Goal: Navigation & Orientation: Find specific page/section

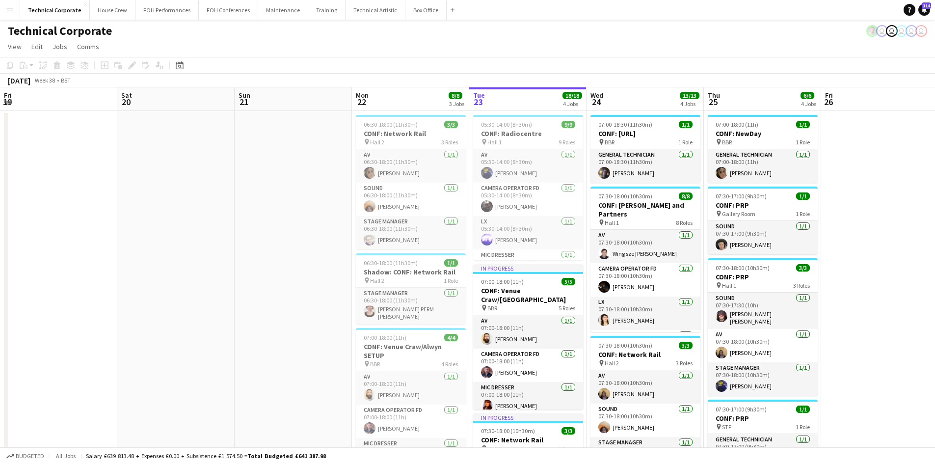
scroll to position [0, 211]
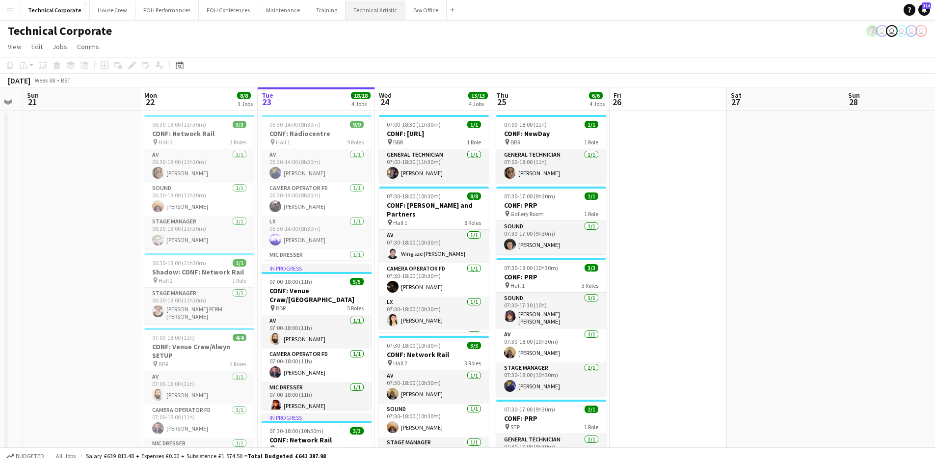
click at [378, 13] on button "Technical Artistic Close" at bounding box center [375, 9] width 60 height 19
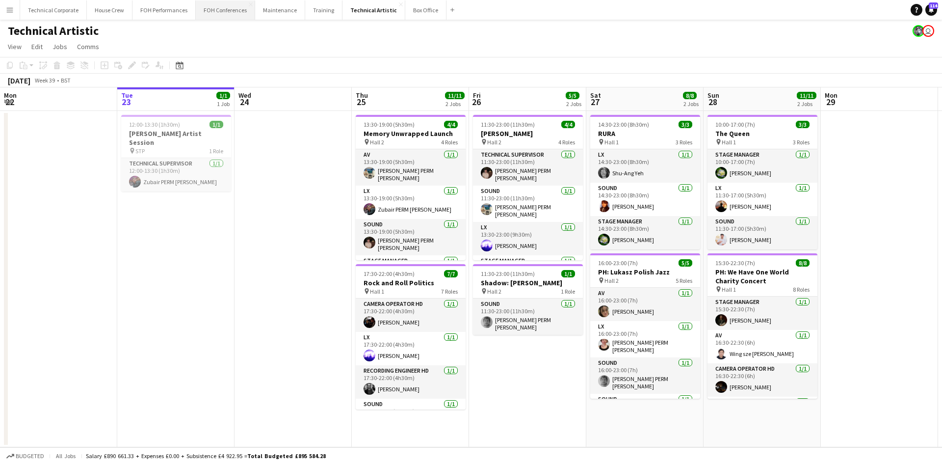
click at [210, 11] on button "FOH Conferences Close" at bounding box center [225, 9] width 59 height 19
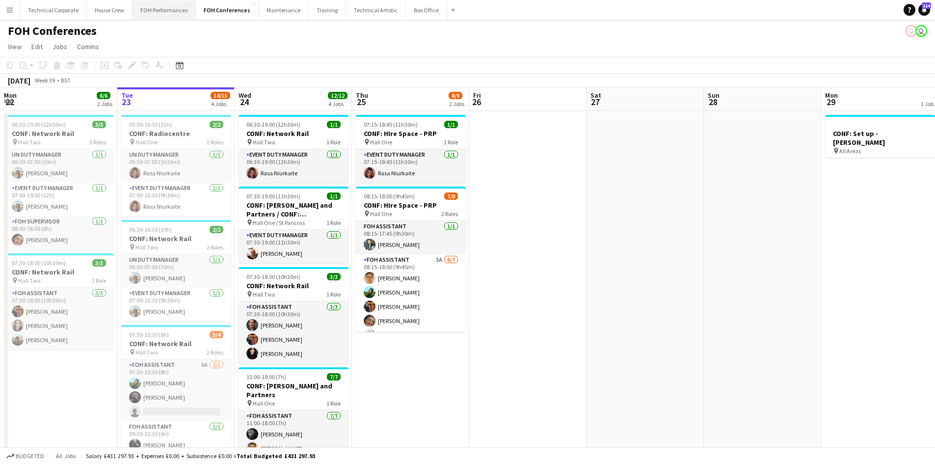
click at [155, 7] on button "FOH Performances Close" at bounding box center [163, 9] width 63 height 19
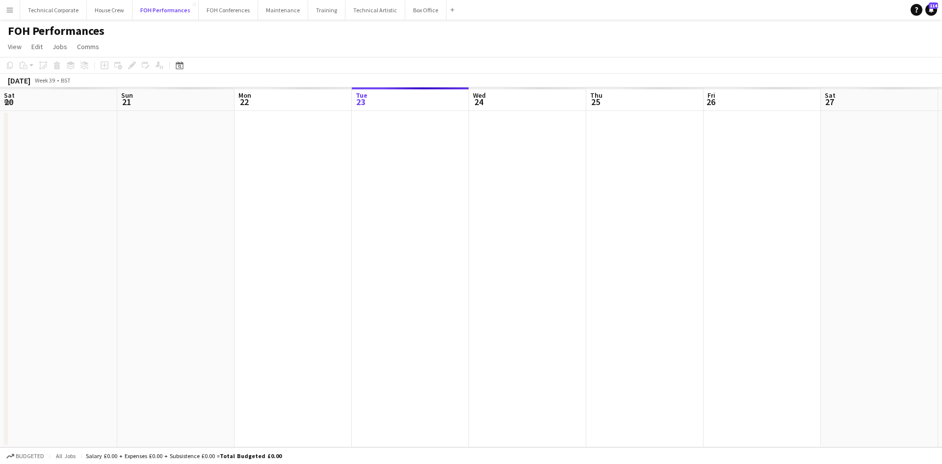
scroll to position [0, 235]
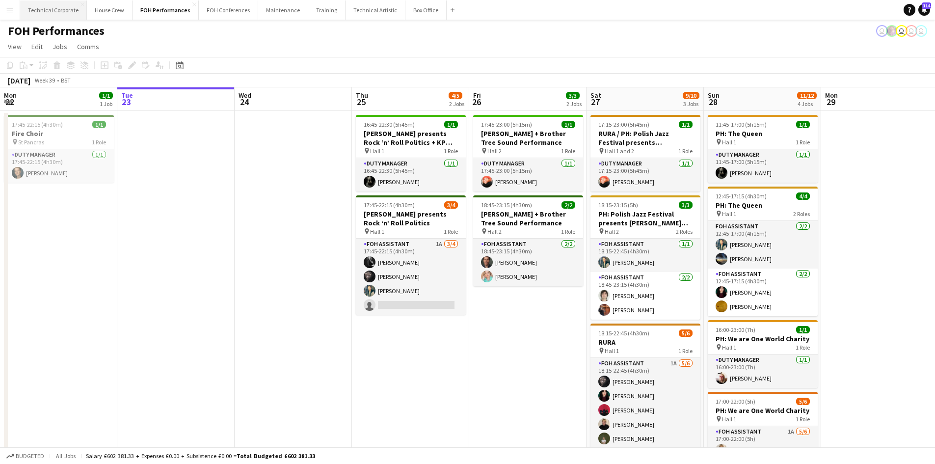
click at [51, 5] on button "Technical Corporate Close" at bounding box center [53, 9] width 67 height 19
